Goal: Information Seeking & Learning: Learn about a topic

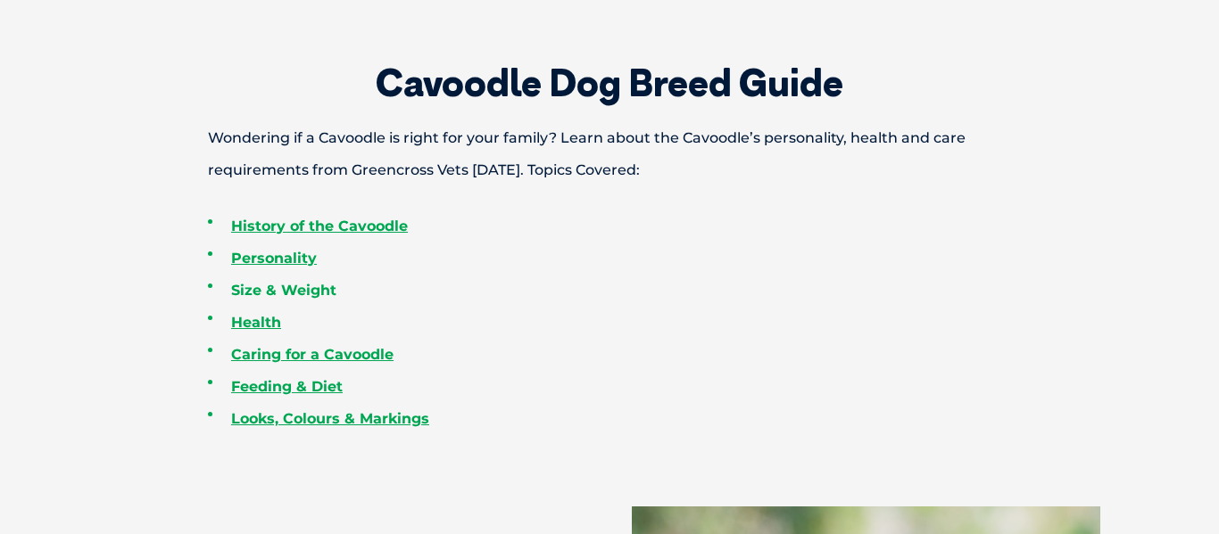
click at [300, 292] on link "Size & Weight" at bounding box center [283, 290] width 105 height 17
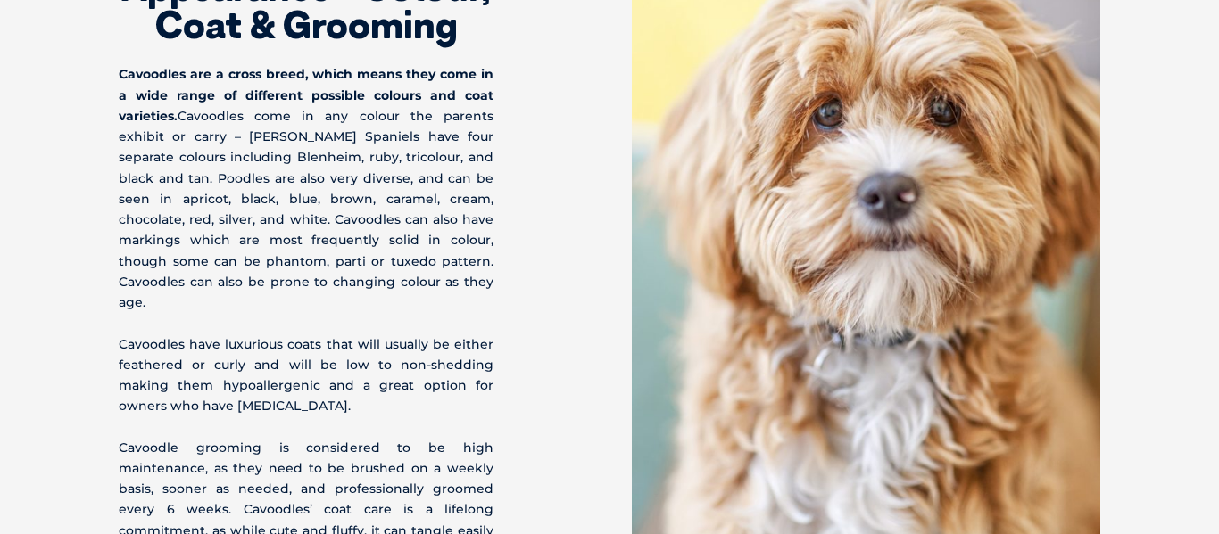
scroll to position [5832, 0]
click at [586, 121] on div "Cavoodle Appearance - Colour, Coat & Grooming Cavoodles are a cross breed, whic…" at bounding box center [364, 222] width 491 height 719
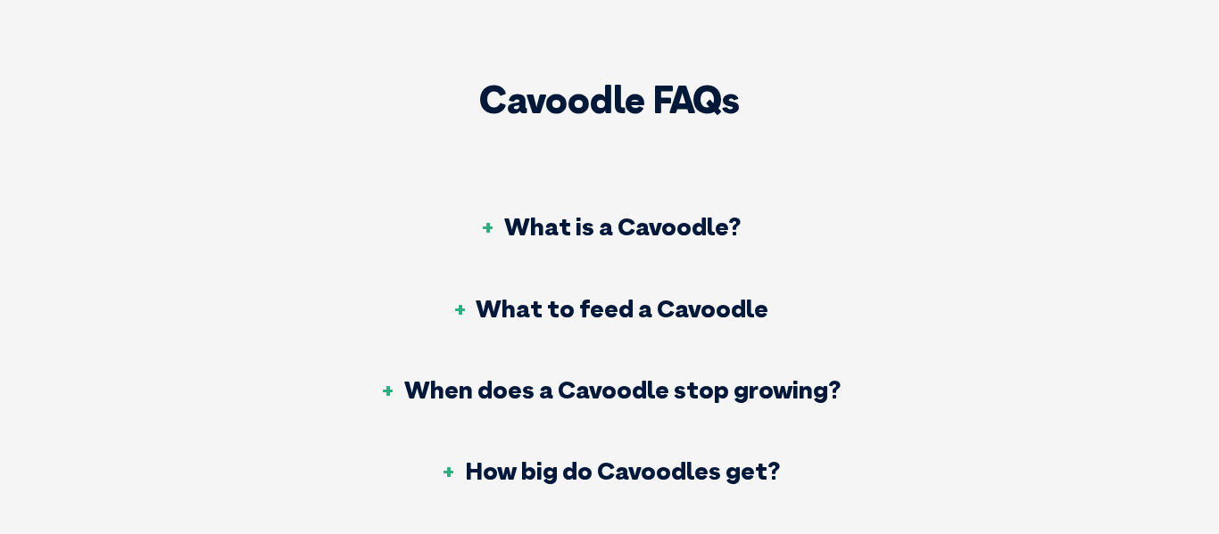
scroll to position [6472, 0]
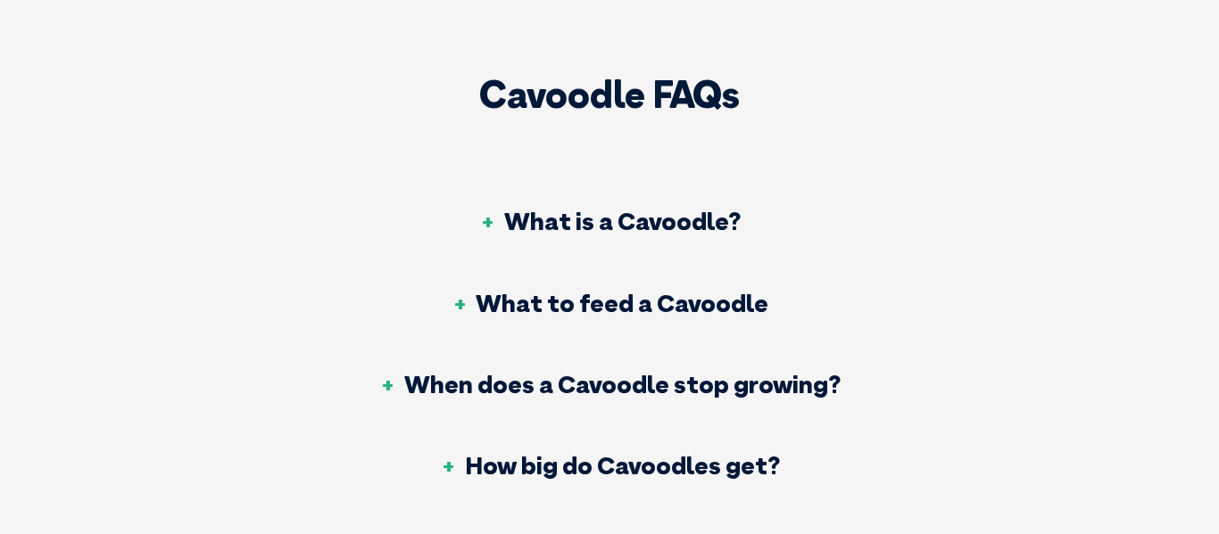
click at [526, 209] on h3 "What is a Cavoodle?" at bounding box center [609, 221] width 261 height 25
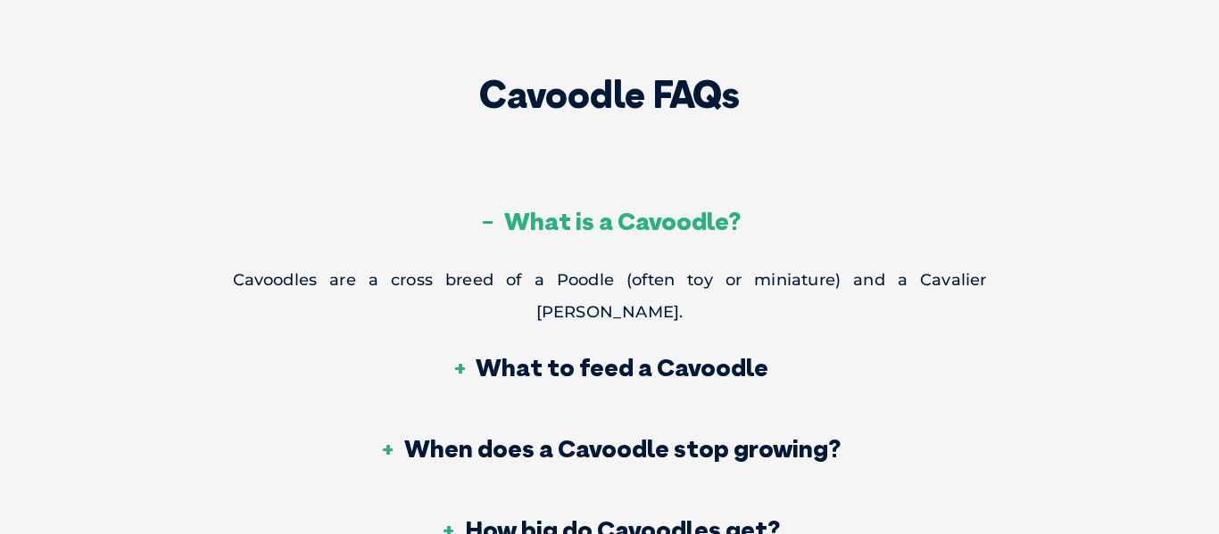
click at [526, 209] on h3 "What is a Cavoodle?" at bounding box center [609, 221] width 261 height 25
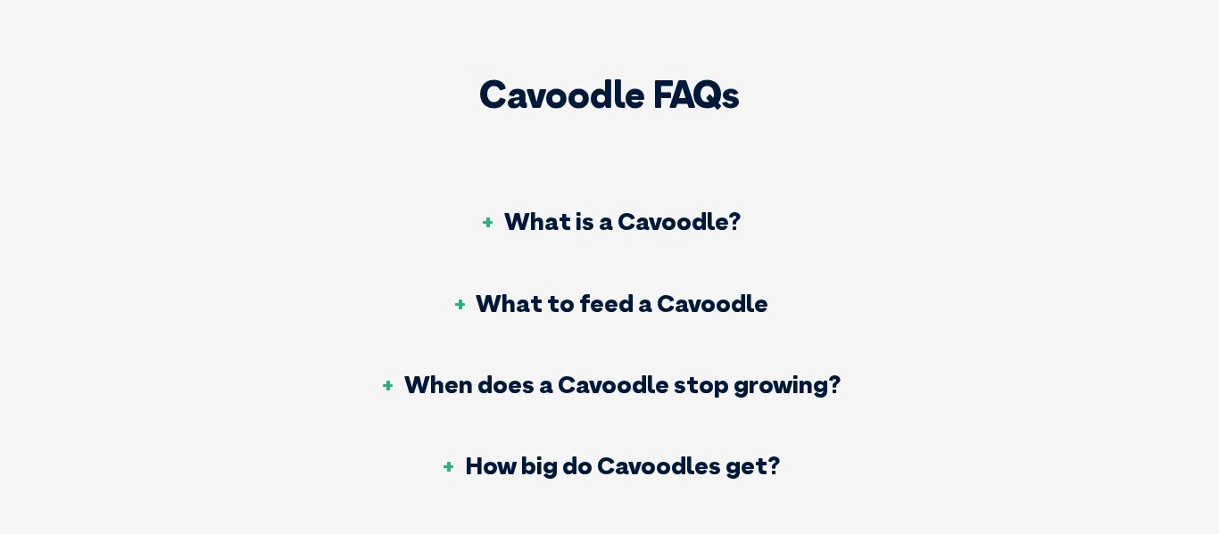
click at [533, 291] on h3 "What to feed a Cavoodle" at bounding box center [609, 303] width 318 height 25
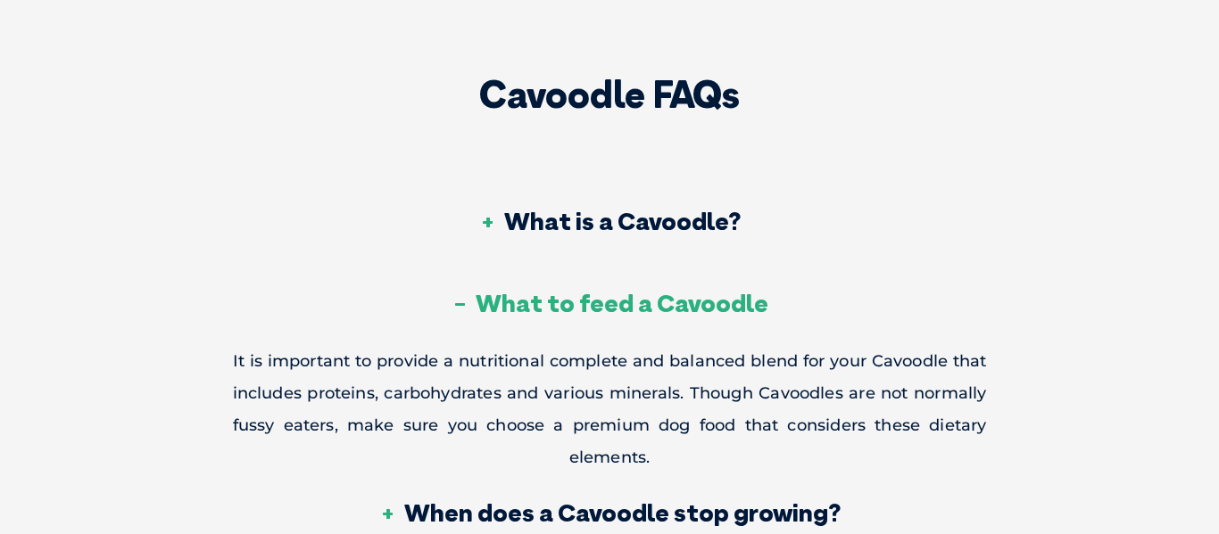
click at [533, 291] on h3 "What to feed a Cavoodle" at bounding box center [609, 303] width 318 height 25
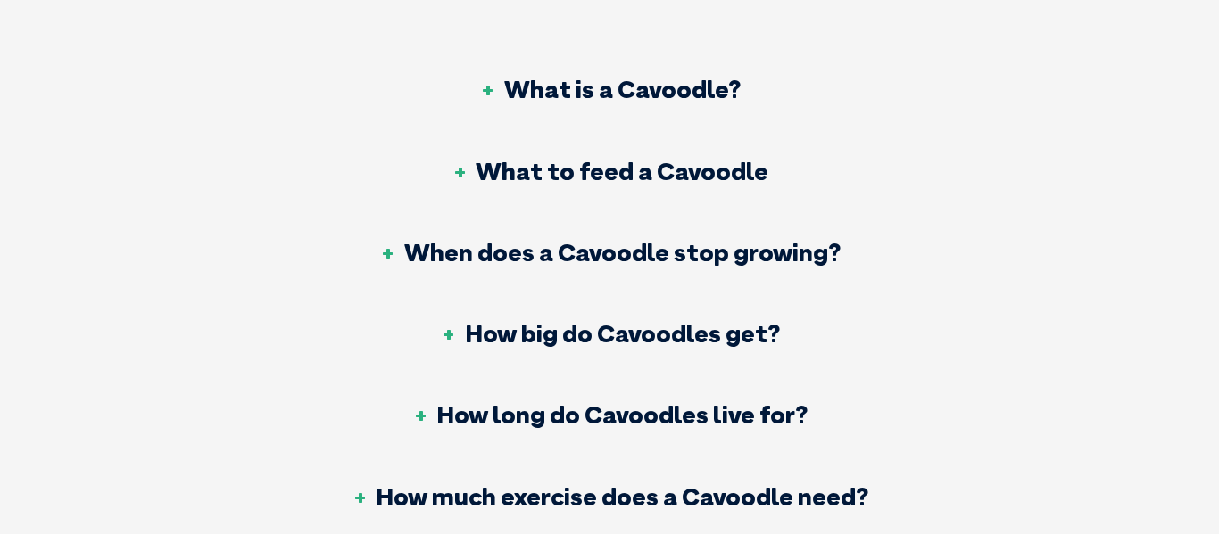
scroll to position [6607, 0]
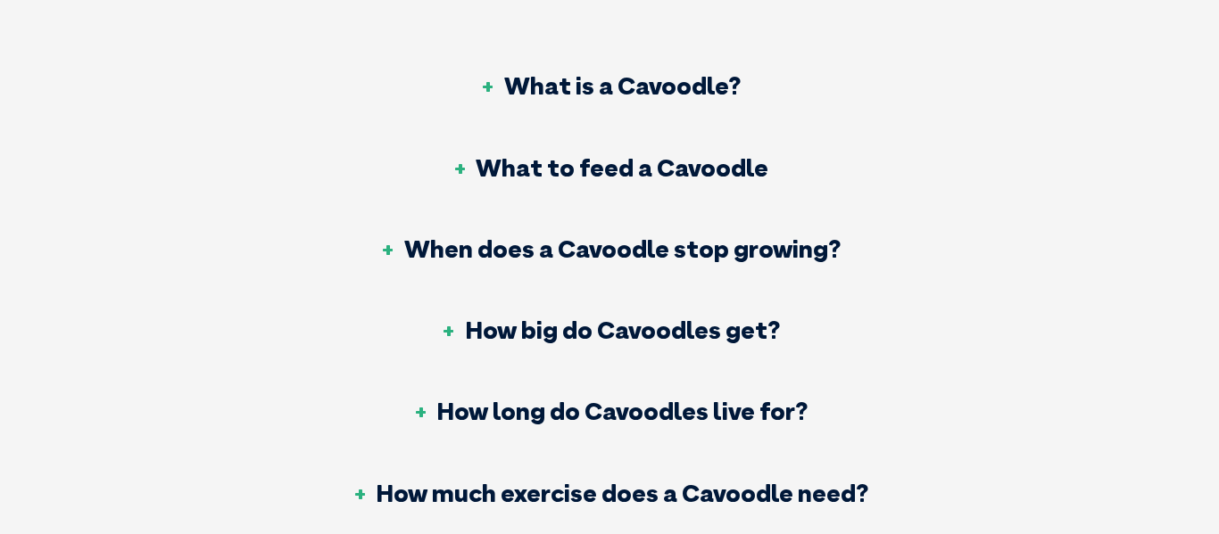
click at [528, 236] on h3 "When does a Cavoodle stop growing?" at bounding box center [609, 248] width 461 height 25
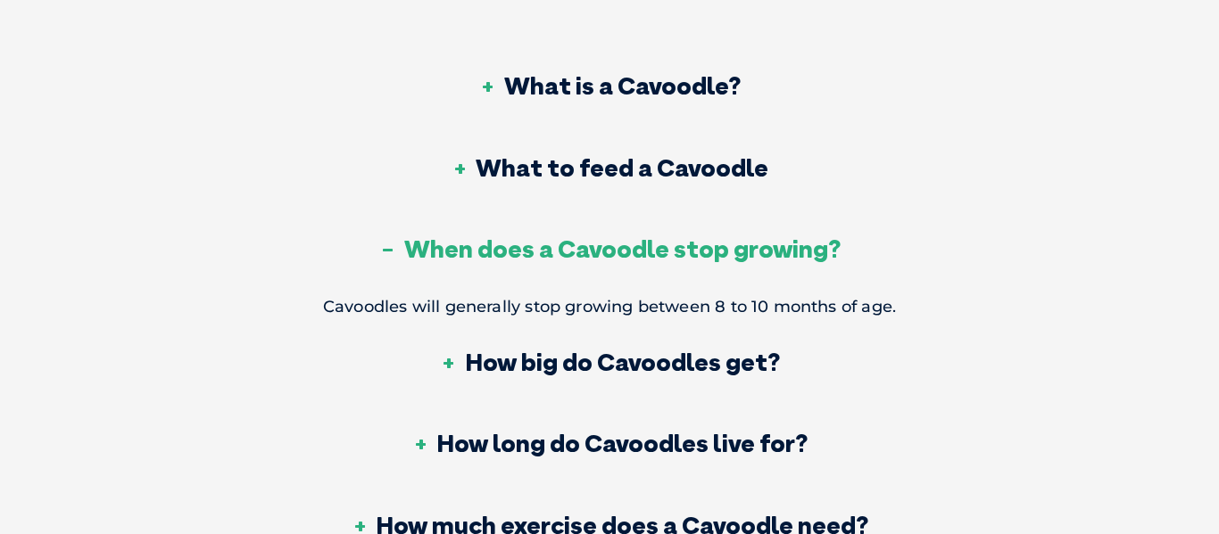
click at [528, 236] on h3 "When does a Cavoodle stop growing?" at bounding box center [609, 248] width 461 height 25
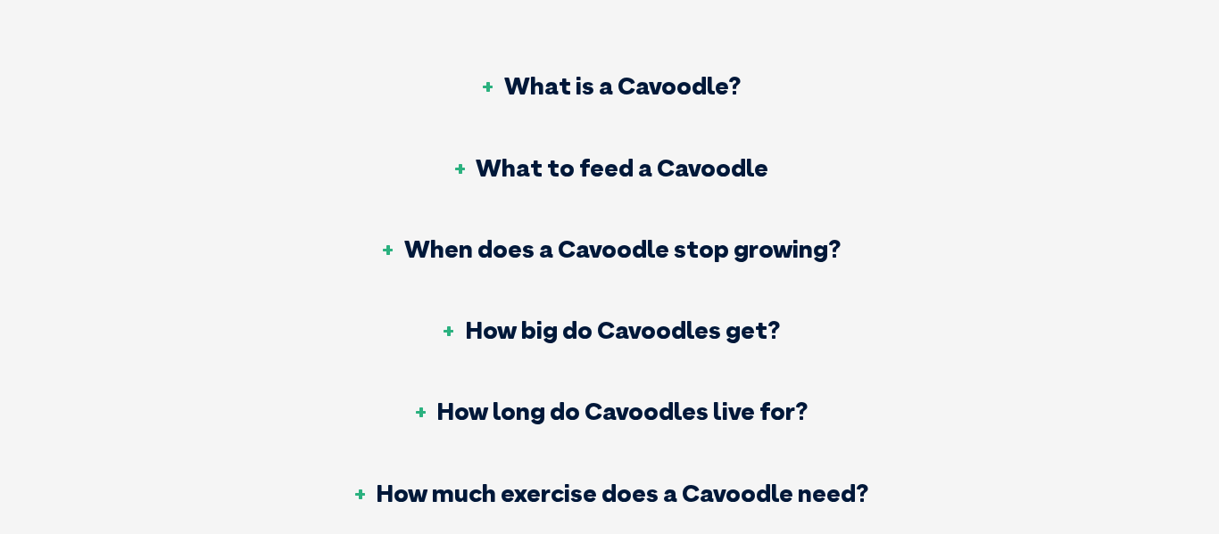
click at [521, 318] on h3 "How big do Cavoodles get?" at bounding box center [610, 330] width 340 height 25
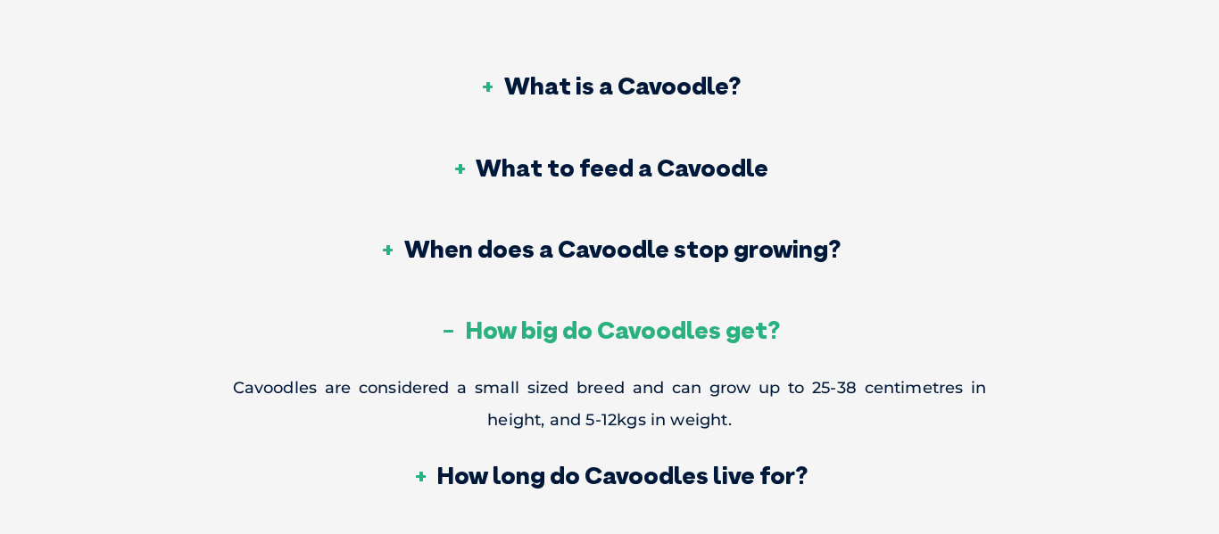
click at [521, 318] on h3 "How big do Cavoodles get?" at bounding box center [610, 330] width 340 height 25
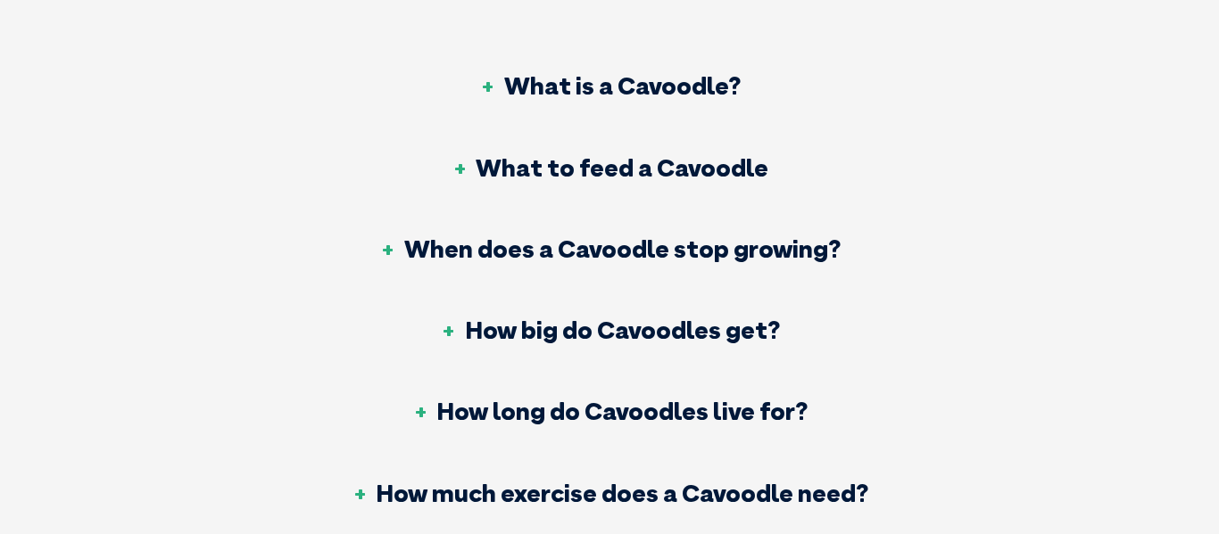
click at [531, 399] on h3 "How long do Cavoodles live for?" at bounding box center [609, 411] width 396 height 25
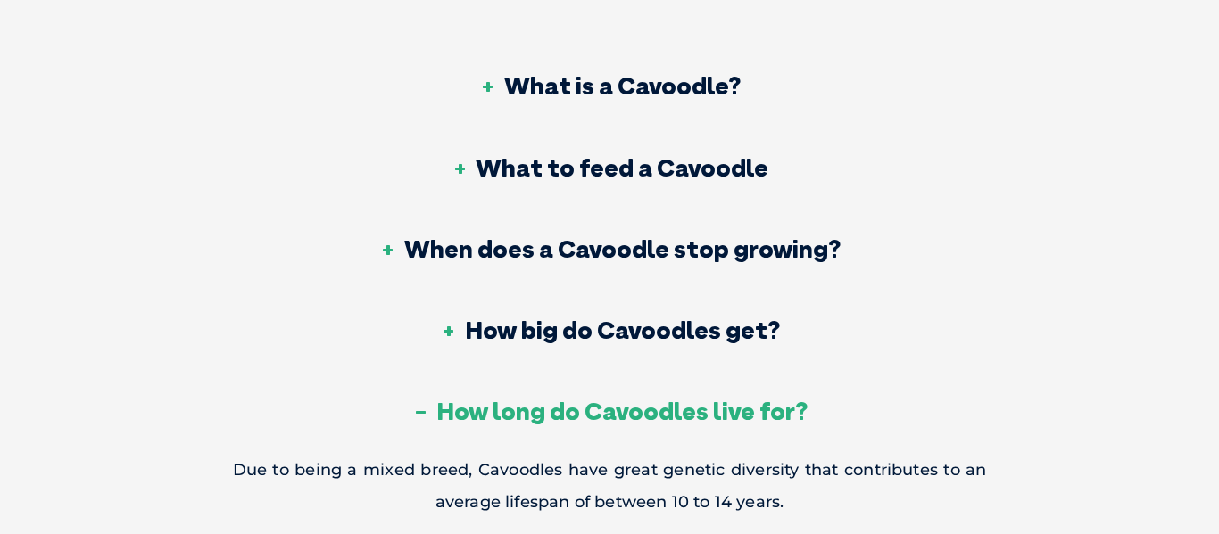
click at [531, 399] on h3 "How long do Cavoodles live for?" at bounding box center [609, 411] width 396 height 25
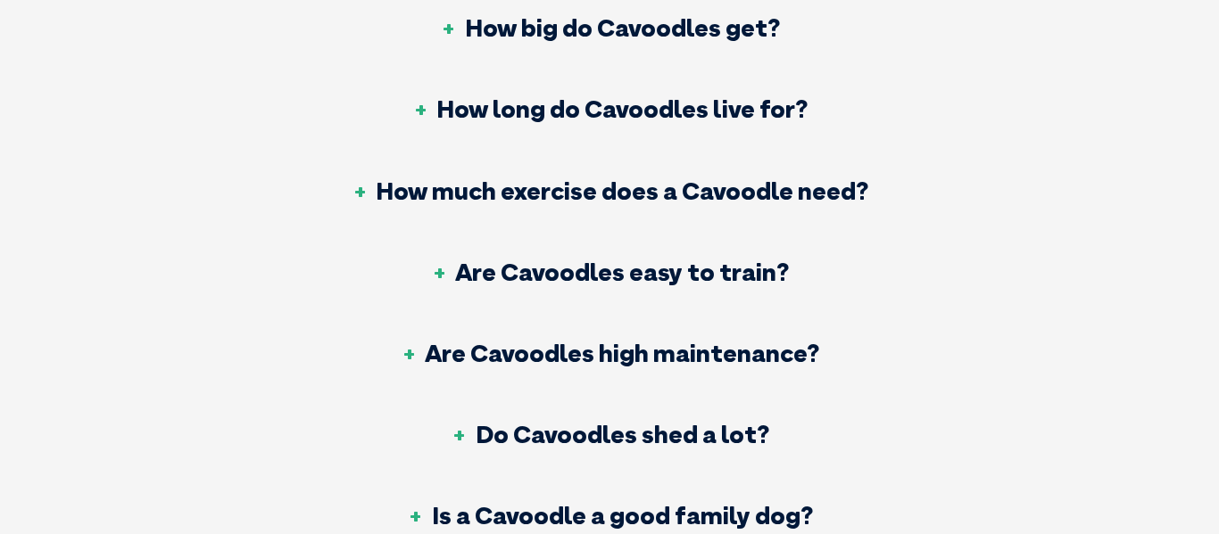
scroll to position [6936, 0]
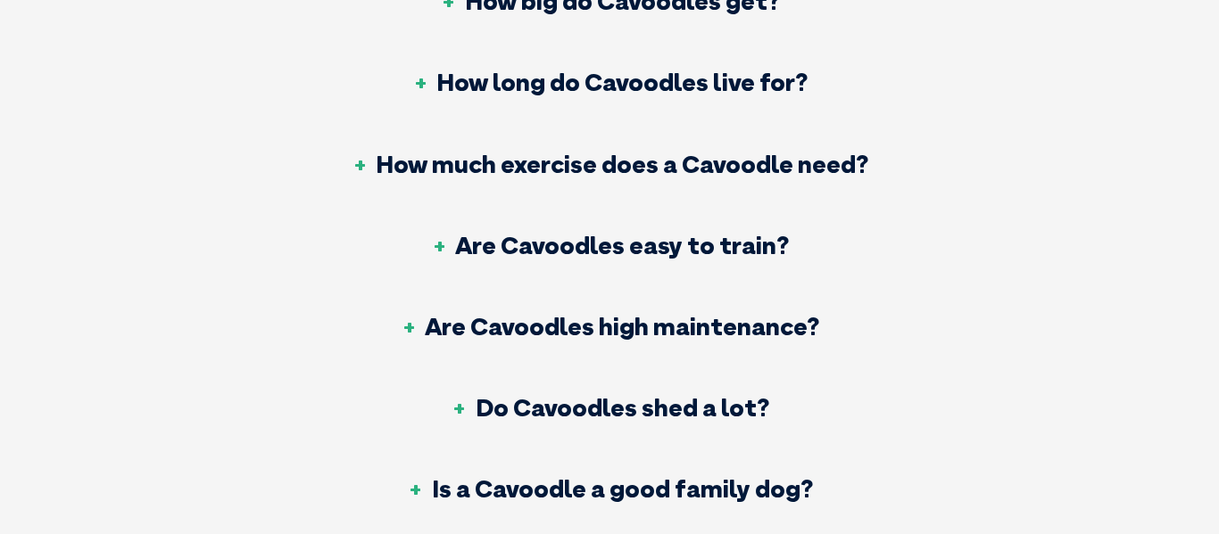
click at [539, 233] on h3 "Are Cavoodles easy to train?" at bounding box center [609, 245] width 359 height 25
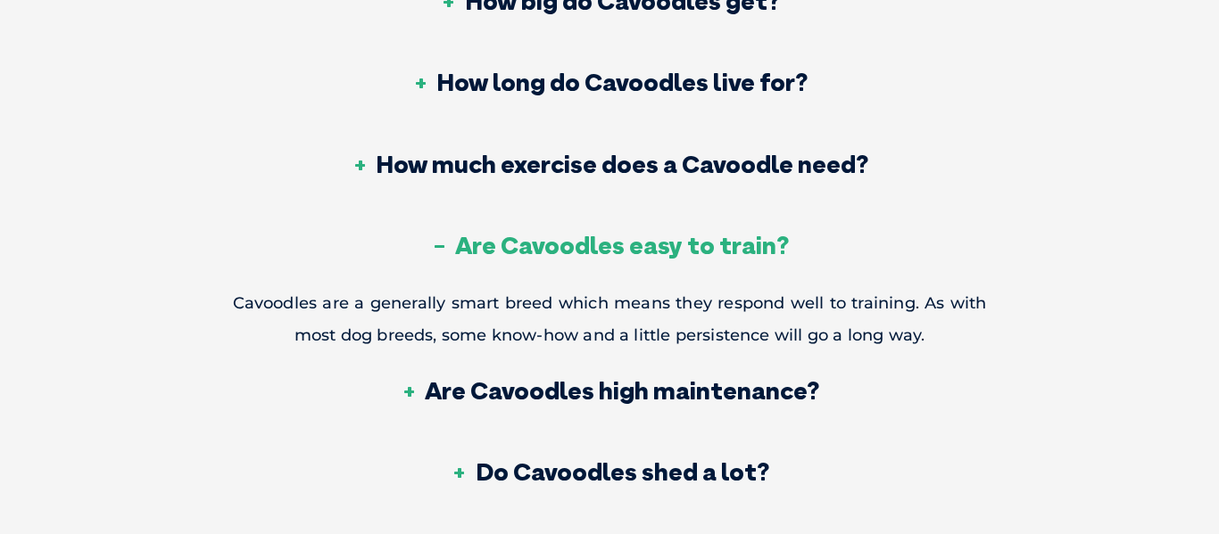
click at [539, 233] on h3 "Are Cavoodles easy to train?" at bounding box center [609, 245] width 359 height 25
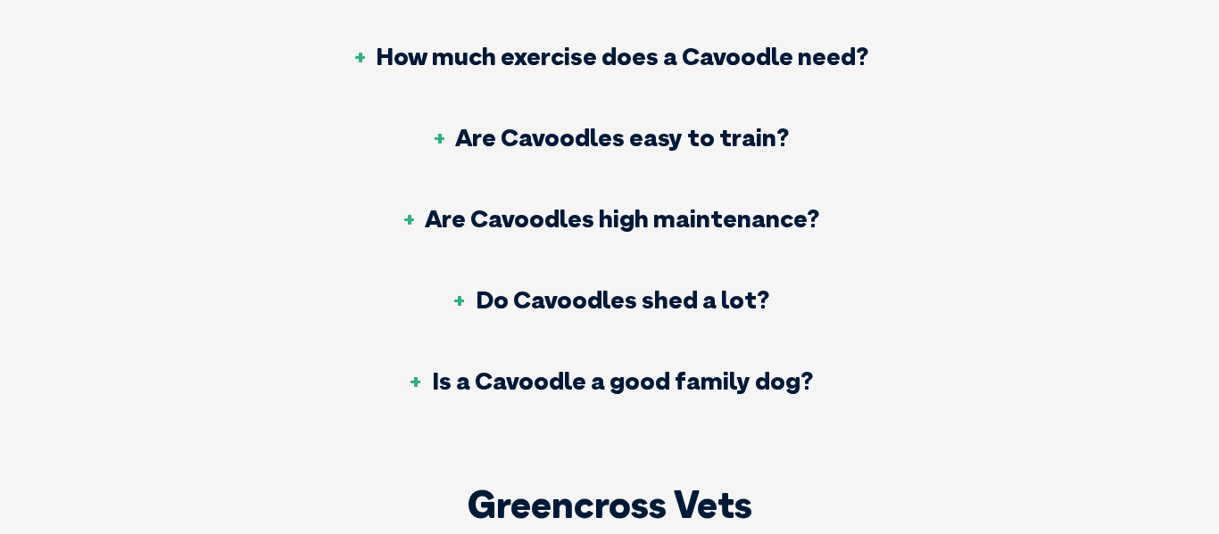
scroll to position [7046, 0]
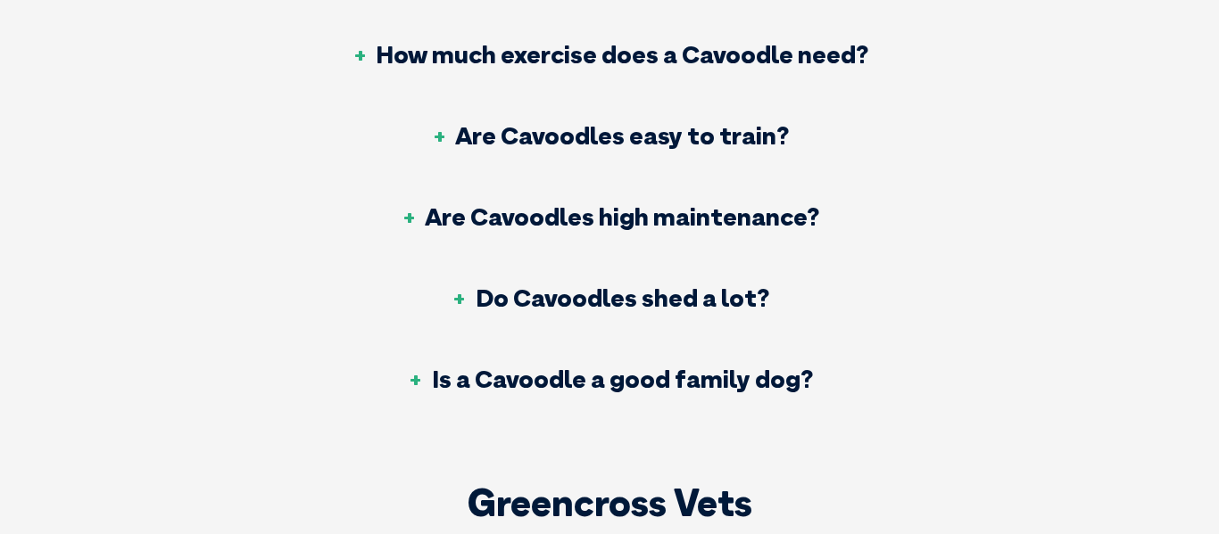
click at [533, 285] on h3 "Do Cavoodles shed a lot?" at bounding box center [609, 297] width 318 height 25
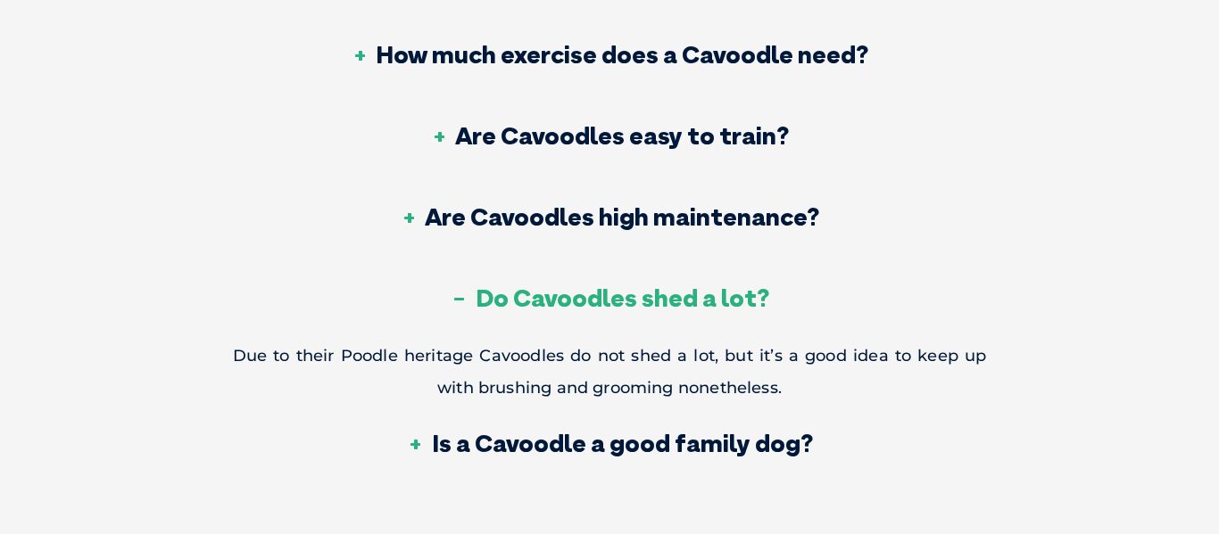
click at [533, 285] on h3 "Do Cavoodles shed a lot?" at bounding box center [609, 297] width 318 height 25
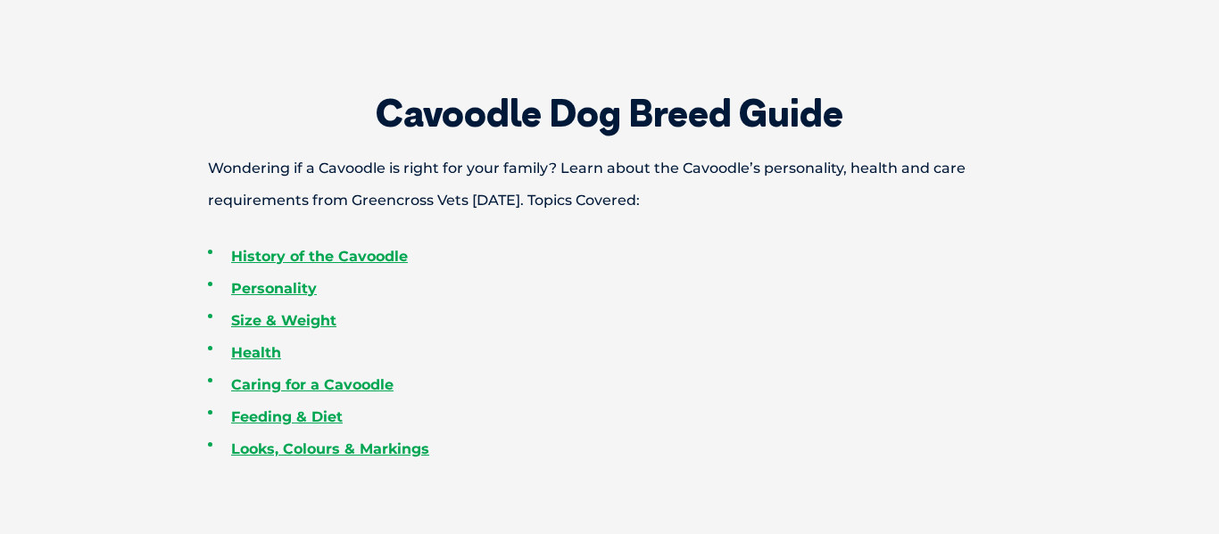
scroll to position [607, 0]
